Goal: Entertainment & Leisure: Consume media (video, audio)

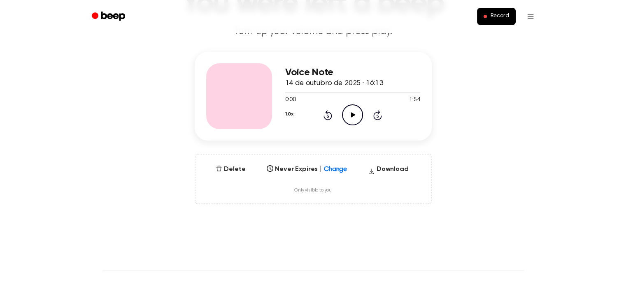
scroll to position [77, 0]
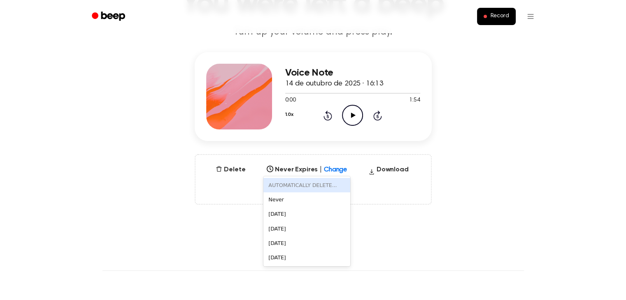
click at [332, 169] on div "Select..." at bounding box center [299, 166] width 71 height 9
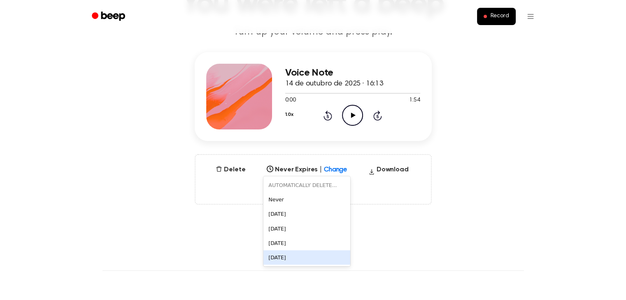
click at [319, 257] on div "[DATE]" at bounding box center [306, 257] width 87 height 14
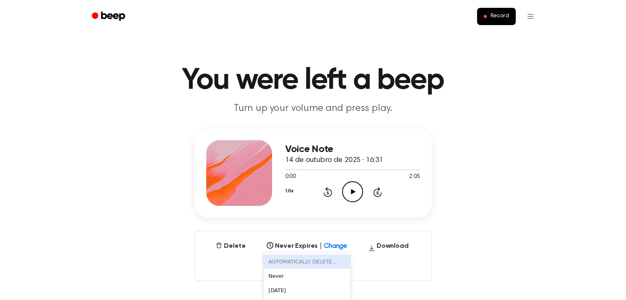
scroll to position [46, 0]
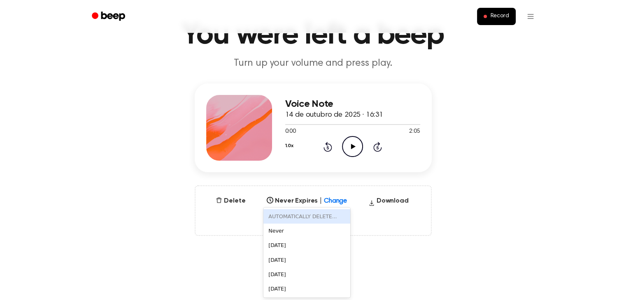
click at [339, 204] on div "6 results available. Use Up and Down to choose options, press Enter to select t…" at bounding box center [306, 199] width 87 height 12
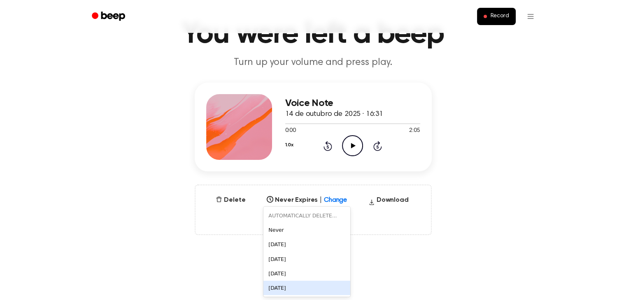
click at [321, 294] on div "[DATE]" at bounding box center [306, 288] width 87 height 14
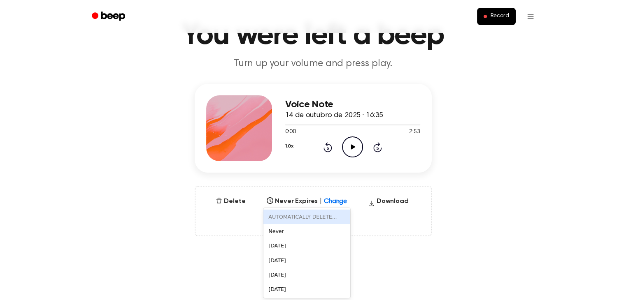
click at [329, 205] on div "6 results available. Use Up and Down to choose options, press Enter to select t…" at bounding box center [306, 199] width 87 height 12
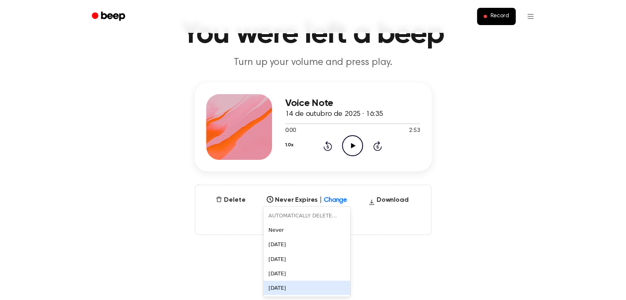
click at [315, 289] on div "[DATE]" at bounding box center [306, 288] width 87 height 14
